Goal: Transaction & Acquisition: Purchase product/service

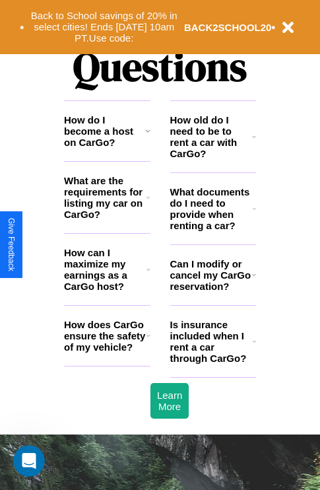
scroll to position [1601, 0]
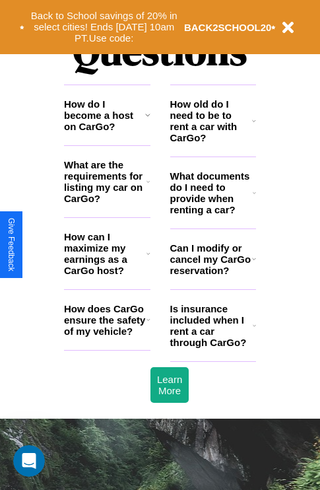
click at [148, 325] on icon at bounding box center [149, 319] width 4 height 11
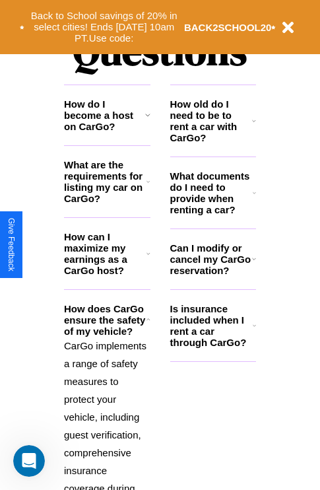
click at [107, 132] on h3 "How do I become a host on CarGo?" at bounding box center [104, 115] width 81 height 34
click at [104, 27] on button "Back to School savings of 20% in select cities! Ends [DATE] 10am PT. Use code:" at bounding box center [104, 27] width 160 height 41
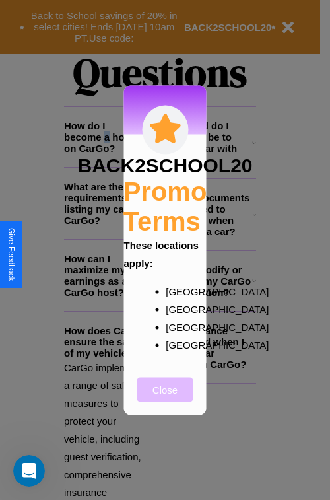
click at [165, 398] on button "Close" at bounding box center [165, 389] width 56 height 24
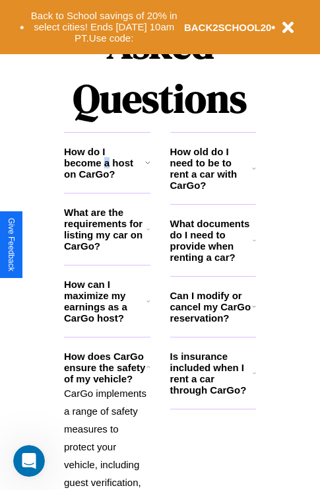
scroll to position [540, 0]
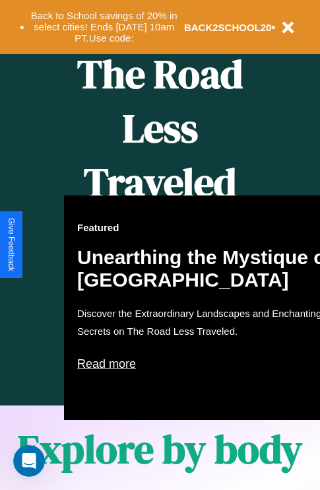
click at [160, 245] on div "Featured Unearthing the Mystique of [GEOGRAPHIC_DATA] Discover the Extraordinar…" at bounding box center [209, 308] width 291 height 225
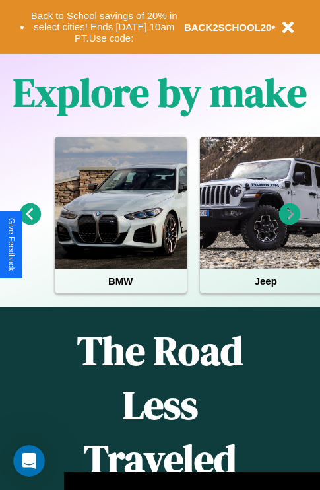
scroll to position [203, 0]
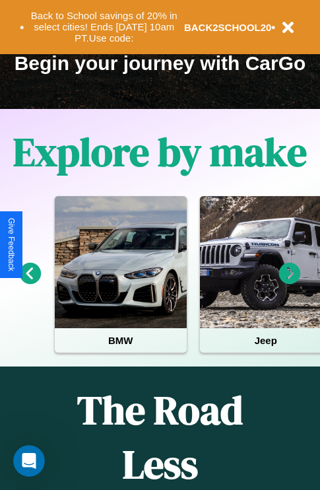
click at [30, 283] on icon at bounding box center [31, 274] width 22 height 22
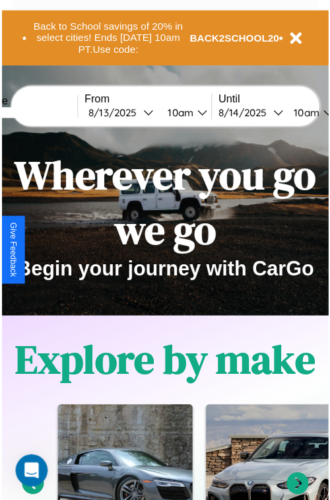
scroll to position [0, 0]
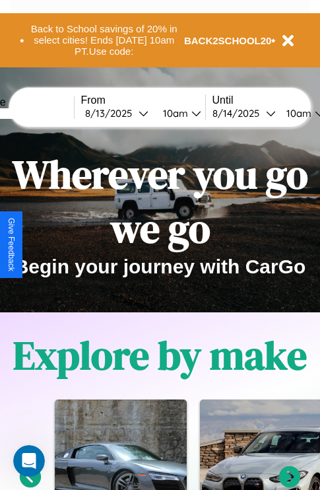
click at [44, 113] on input "text" at bounding box center [24, 113] width 99 height 11
type input "*********"
click at [132, 113] on div "[DATE]" at bounding box center [112, 113] width 54 height 13
select select "*"
select select "****"
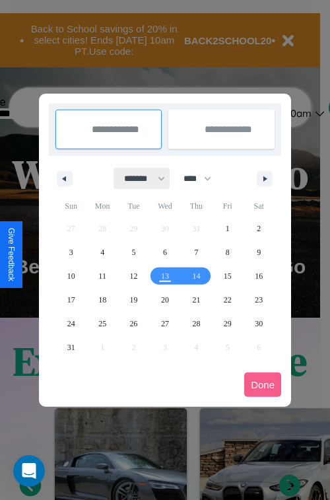
click at [139, 178] on select "******* ******** ***** ***** *** **** **** ****** ********* ******* ******** **…" at bounding box center [142, 179] width 56 height 22
select select "*"
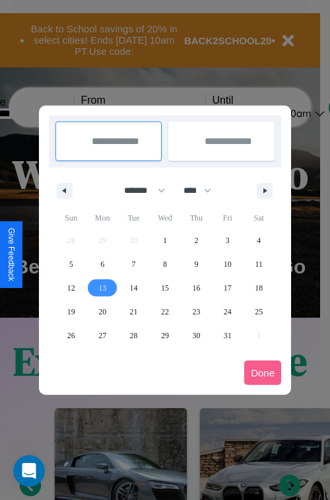
click at [102, 287] on span "13" at bounding box center [102, 288] width 8 height 24
type input "**********"
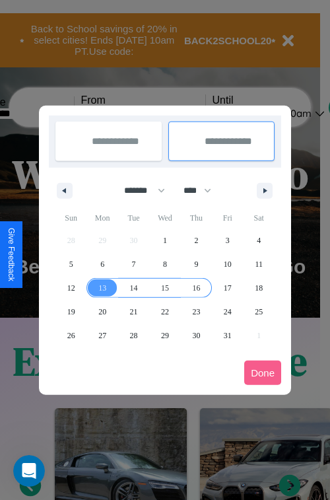
click at [196, 287] on span "16" at bounding box center [196, 288] width 8 height 24
type input "**********"
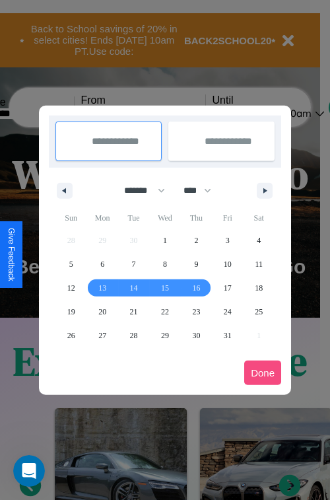
click at [263, 373] on button "Done" at bounding box center [262, 373] width 37 height 24
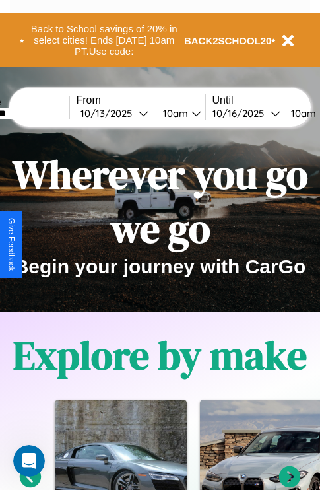
click at [315, 113] on div "10am" at bounding box center [302, 113] width 35 height 13
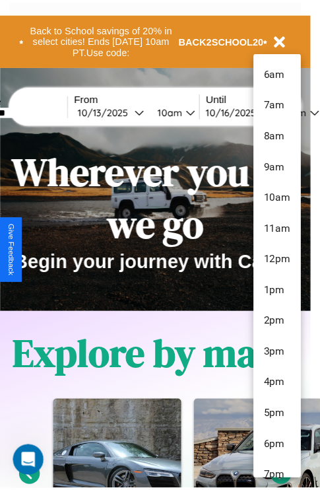
scroll to position [44, 0]
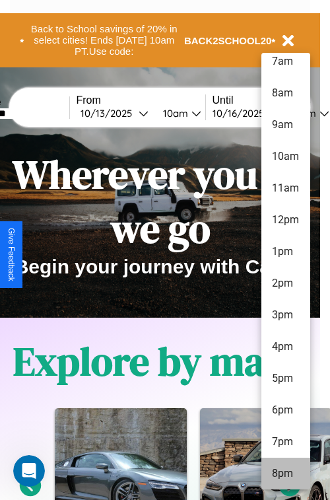
click at [285, 474] on li "8pm" at bounding box center [286, 474] width 49 height 32
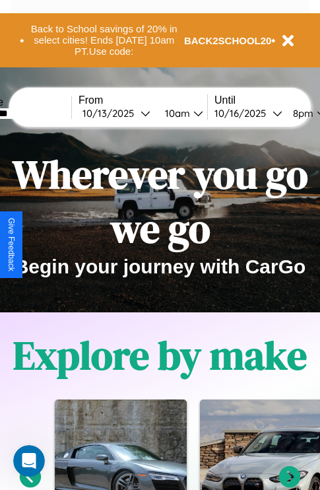
scroll to position [0, 51]
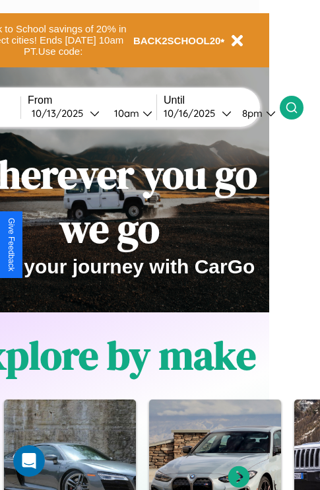
click at [299, 107] on icon at bounding box center [291, 107] width 13 height 13
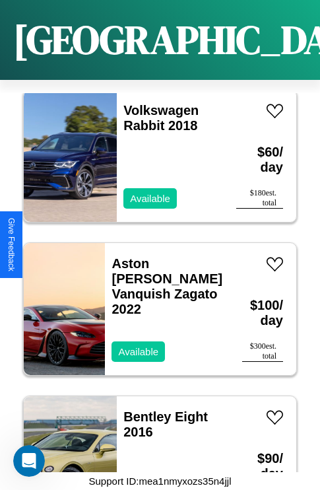
scroll to position [21049, 0]
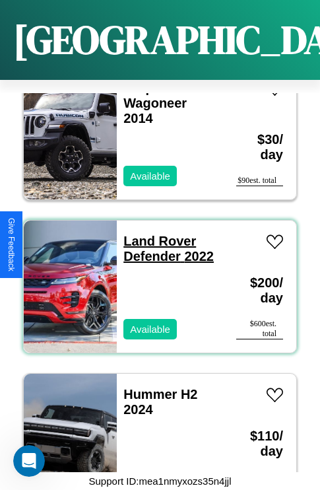
click at [156, 234] on link "Land Rover Defender 2022" at bounding box center [169, 249] width 91 height 30
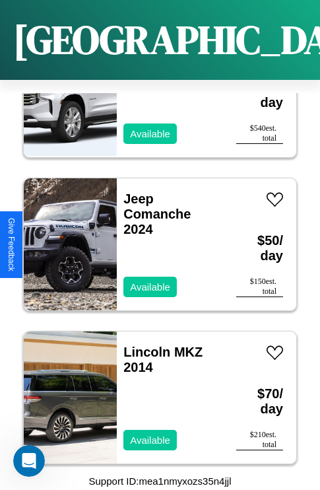
scroll to position [1429, 0]
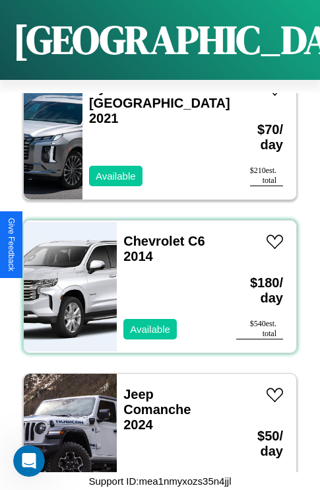
click at [155, 279] on div "Chevrolet C6 2014 Available" at bounding box center [170, 287] width 106 height 132
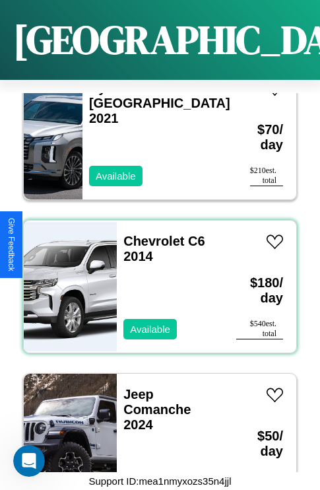
click at [155, 279] on div "Chevrolet C6 2014 Available" at bounding box center [170, 287] width 106 height 132
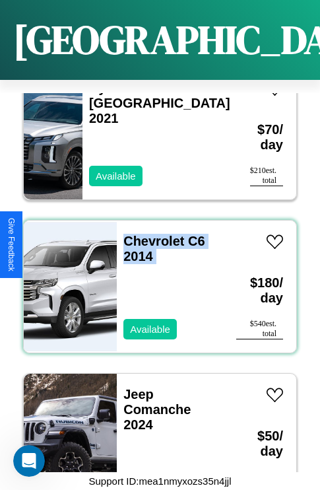
click at [155, 279] on div "Chevrolet C6 2014 Available" at bounding box center [170, 287] width 106 height 132
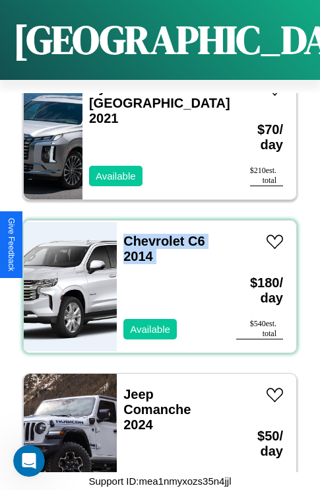
click at [155, 279] on div "Chevrolet C6 2014 Available" at bounding box center [170, 287] width 106 height 132
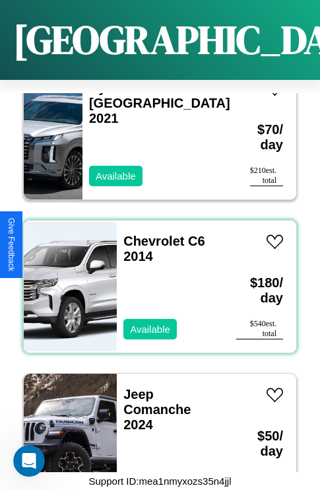
click at [155, 279] on div "Chevrolet C6 2014 Available" at bounding box center [170, 287] width 106 height 132
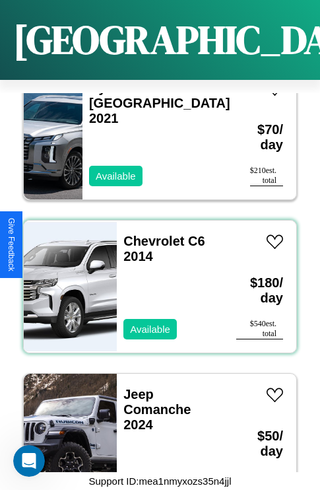
click at [155, 279] on div "Chevrolet C6 2014 Available" at bounding box center [170, 287] width 106 height 132
click at [150, 234] on link "Chevrolet C6 2014" at bounding box center [164, 249] width 81 height 30
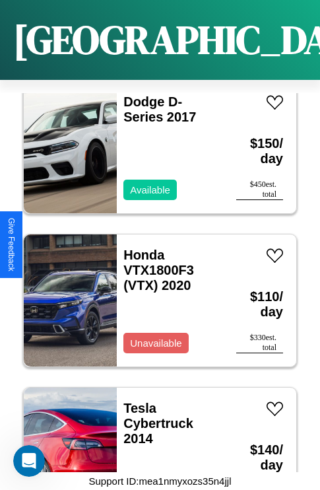
scroll to position [2809, 0]
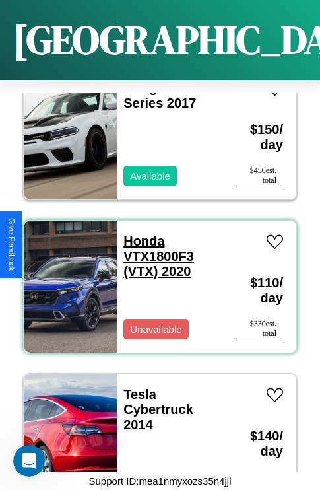
click at [140, 234] on link "Honda VTX1800F3 (VTX) 2020" at bounding box center [159, 256] width 71 height 45
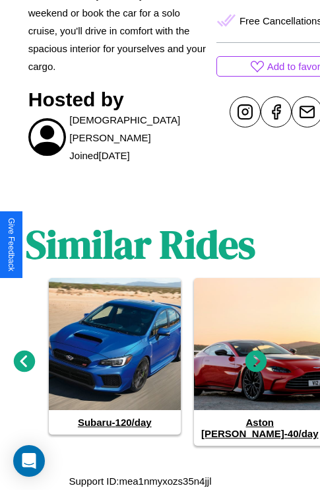
scroll to position [575, 20]
click at [256, 367] on icon at bounding box center [257, 361] width 22 height 22
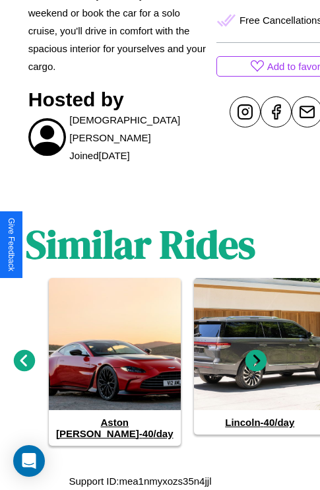
click at [256, 367] on icon at bounding box center [257, 361] width 22 height 22
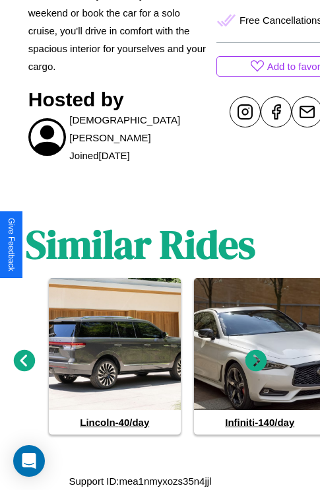
click at [24, 367] on icon at bounding box center [25, 361] width 22 height 22
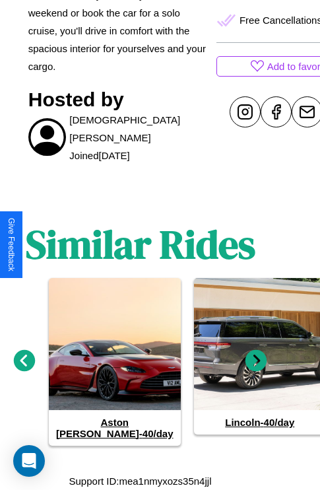
click at [256, 367] on icon at bounding box center [257, 361] width 22 height 22
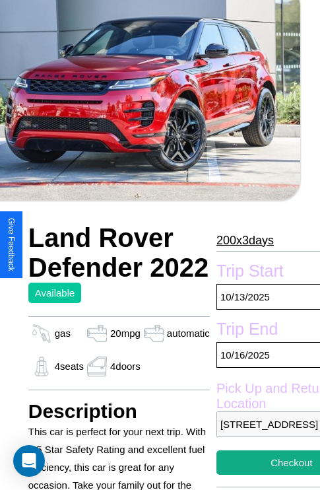
scroll to position [63, 20]
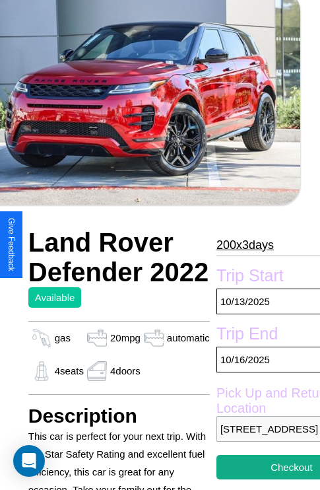
click at [239, 244] on p "200 x 3 days" at bounding box center [245, 245] width 57 height 21
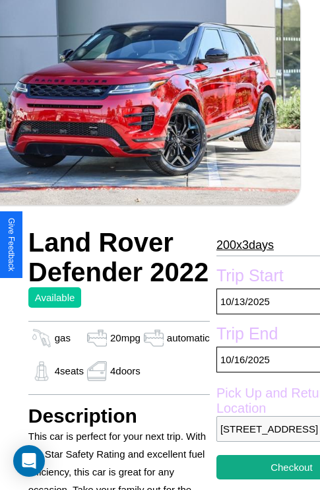
click at [239, 244] on p "200 x 3 days" at bounding box center [245, 245] width 57 height 21
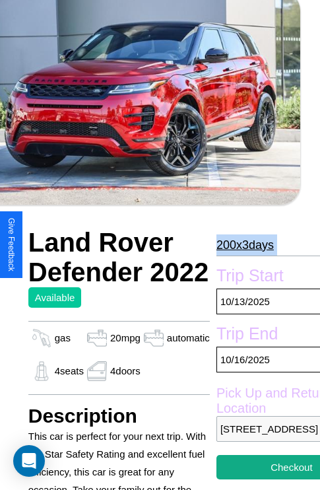
click at [239, 244] on p "200 x 3 days" at bounding box center [245, 245] width 57 height 21
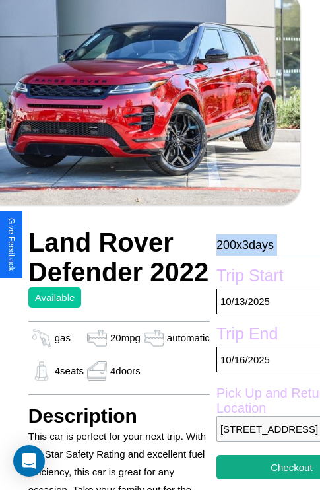
click at [239, 244] on p "200 x 3 days" at bounding box center [245, 245] width 57 height 21
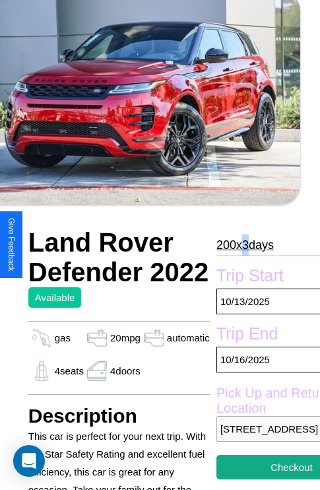
click at [239, 244] on p "200 x 3 days" at bounding box center [245, 245] width 57 height 21
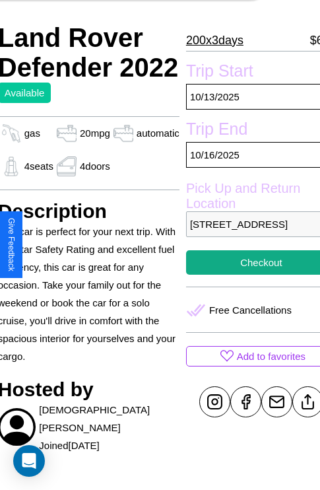
scroll to position [303, 55]
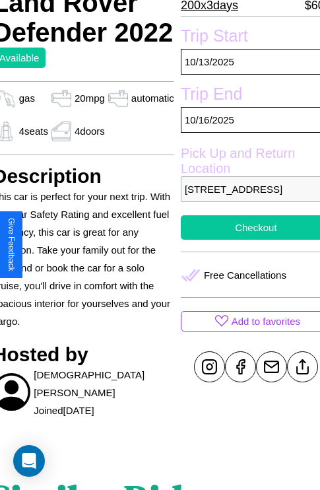
click at [245, 240] on button "Checkout" at bounding box center [256, 227] width 151 height 24
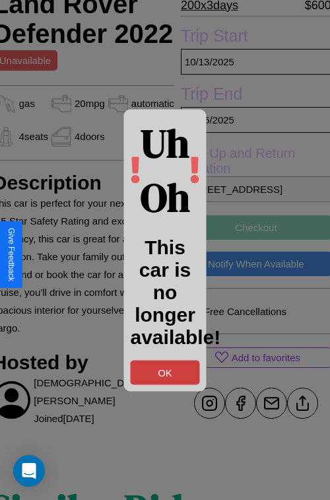
click at [165, 372] on button "OK" at bounding box center [165, 372] width 69 height 24
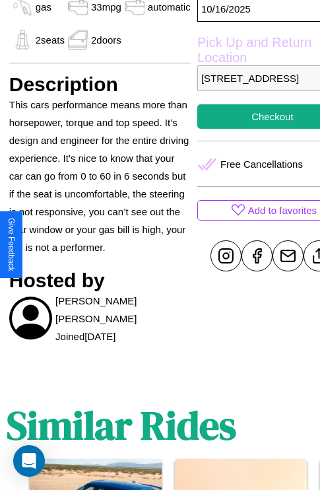
scroll to position [408, 42]
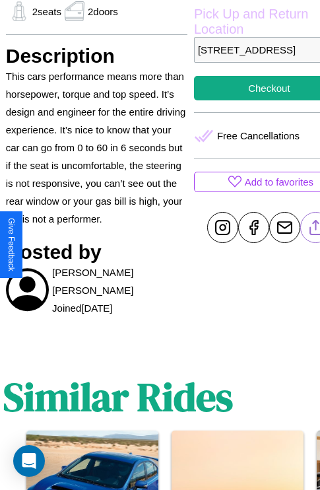
click at [316, 230] on line at bounding box center [316, 225] width 0 height 9
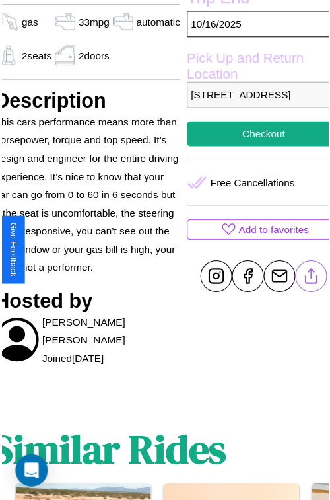
scroll to position [363, 55]
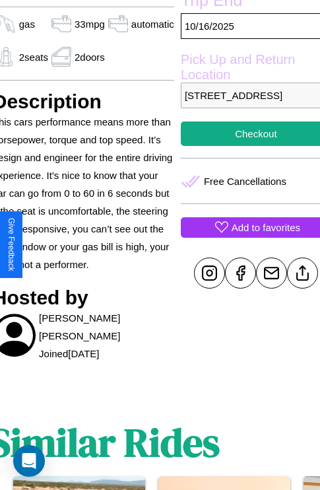
click at [245, 237] on p "Add to favorites" at bounding box center [266, 228] width 69 height 18
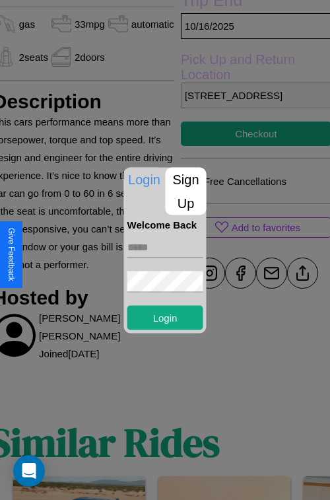
click at [165, 247] on input "text" at bounding box center [166, 247] width 76 height 21
type input "**********"
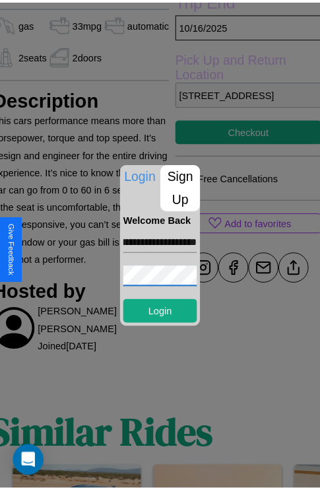
scroll to position [0, 0]
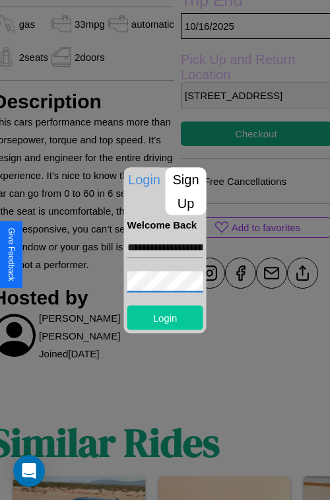
click at [165, 317] on button "Login" at bounding box center [166, 317] width 76 height 24
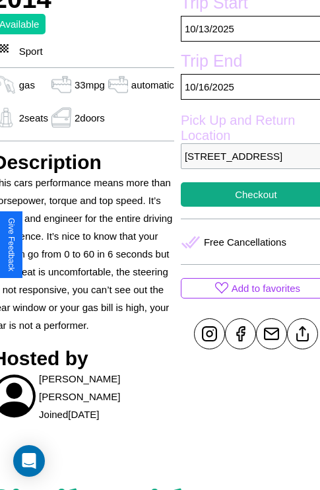
scroll to position [269, 55]
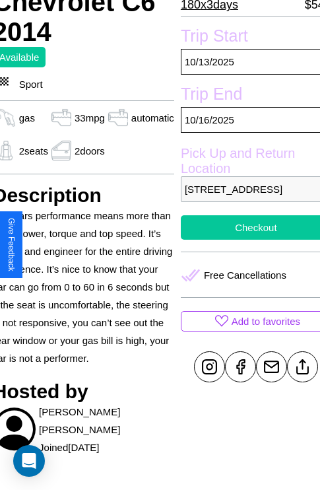
click at [245, 240] on button "Checkout" at bounding box center [256, 227] width 151 height 24
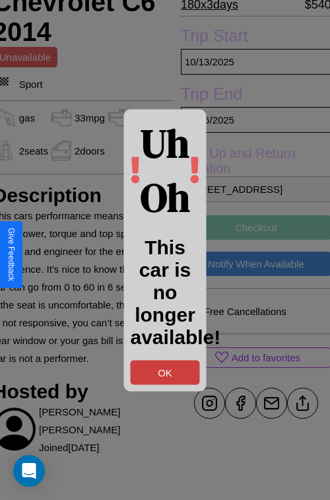
click at [165, 372] on button "OK" at bounding box center [165, 372] width 69 height 24
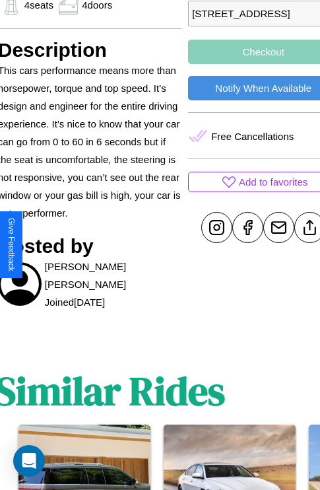
scroll to position [505, 50]
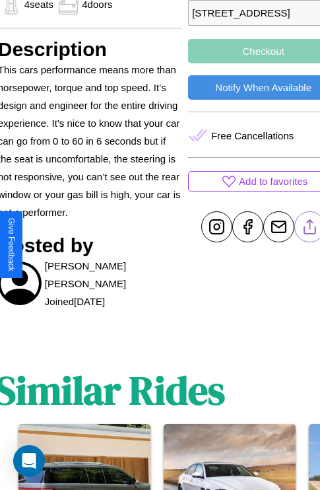
click at [311, 229] on line at bounding box center [311, 224] width 0 height 9
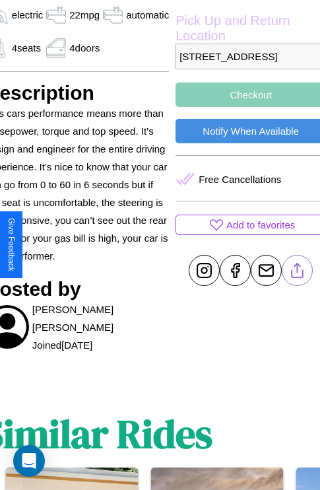
scroll to position [459, 63]
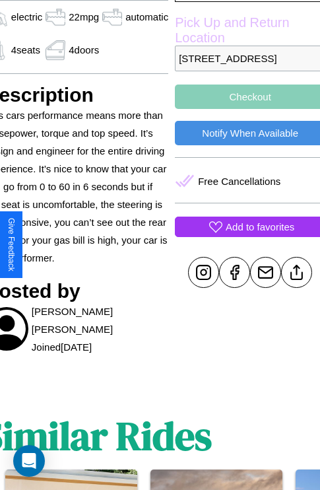
click at [244, 236] on p "Add to favorites" at bounding box center [260, 227] width 69 height 18
